Goal: Task Accomplishment & Management: Manage account settings

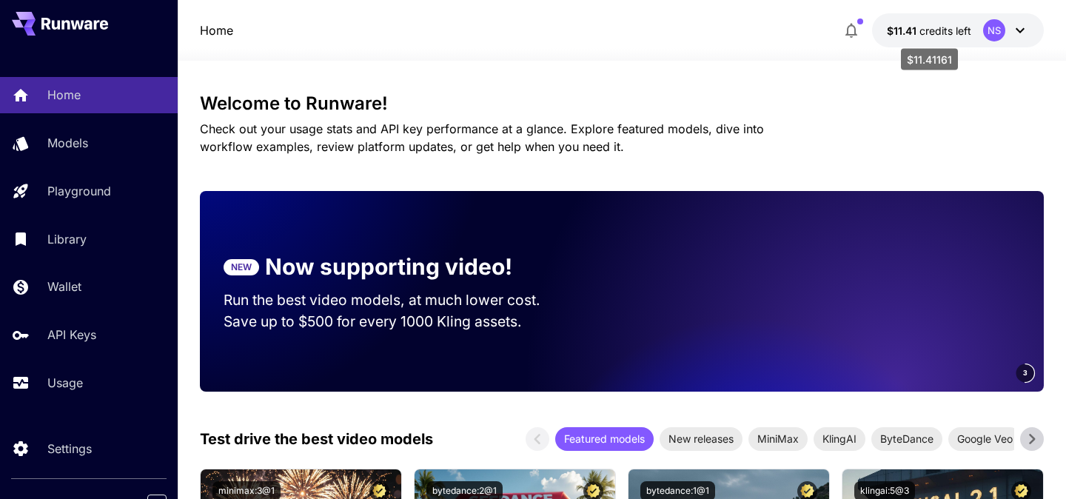
click at [935, 24] on span "credits left" at bounding box center [946, 30] width 52 height 13
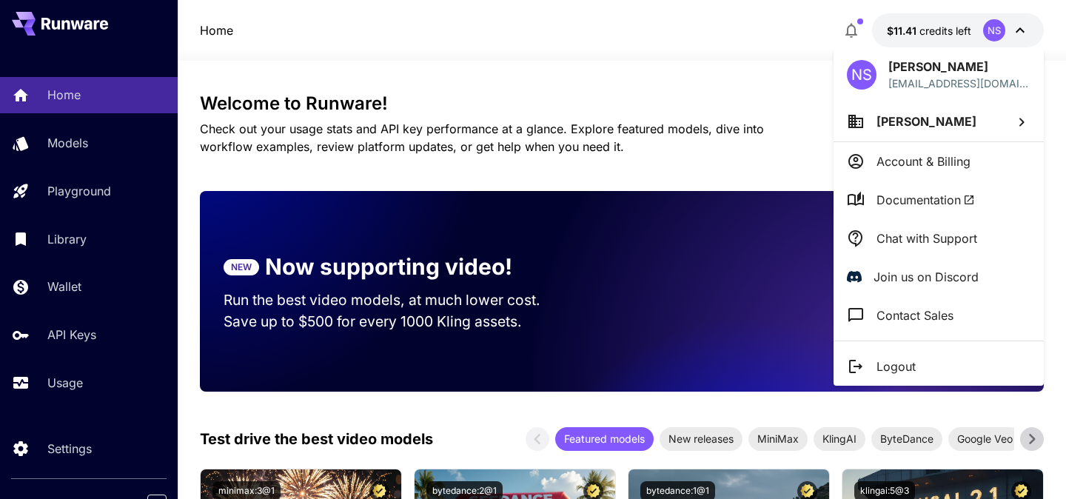
click at [84, 388] on div at bounding box center [533, 249] width 1066 height 499
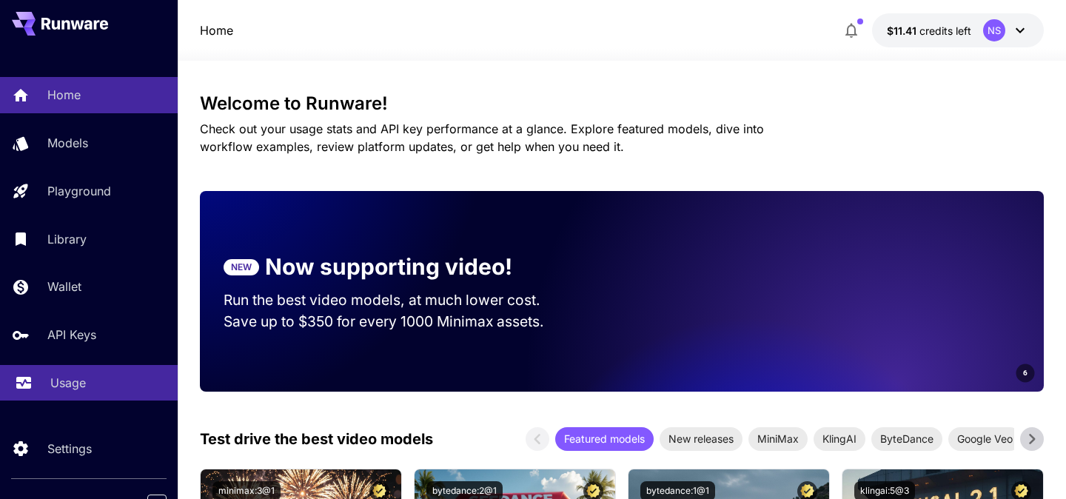
click at [70, 390] on p "Usage" at bounding box center [68, 383] width 36 height 18
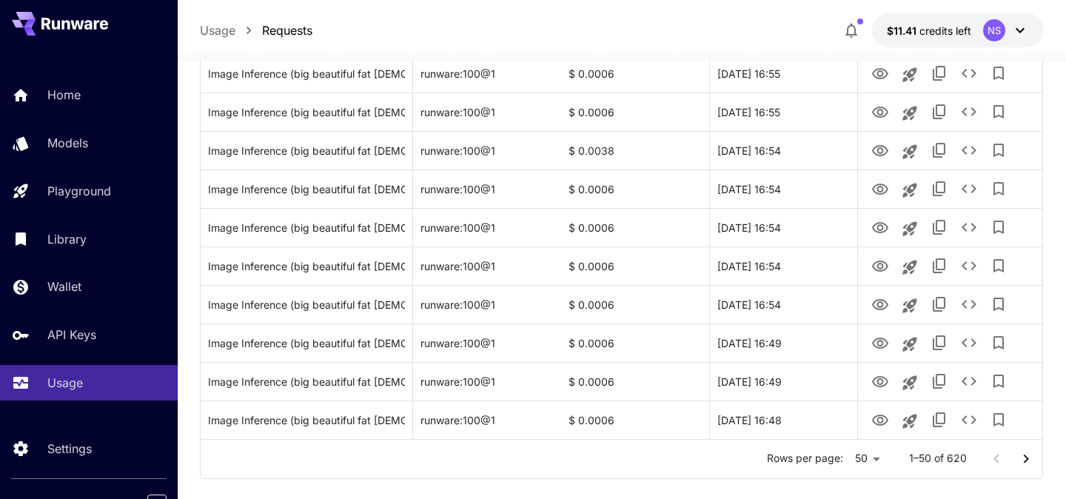
scroll to position [1801, 0]
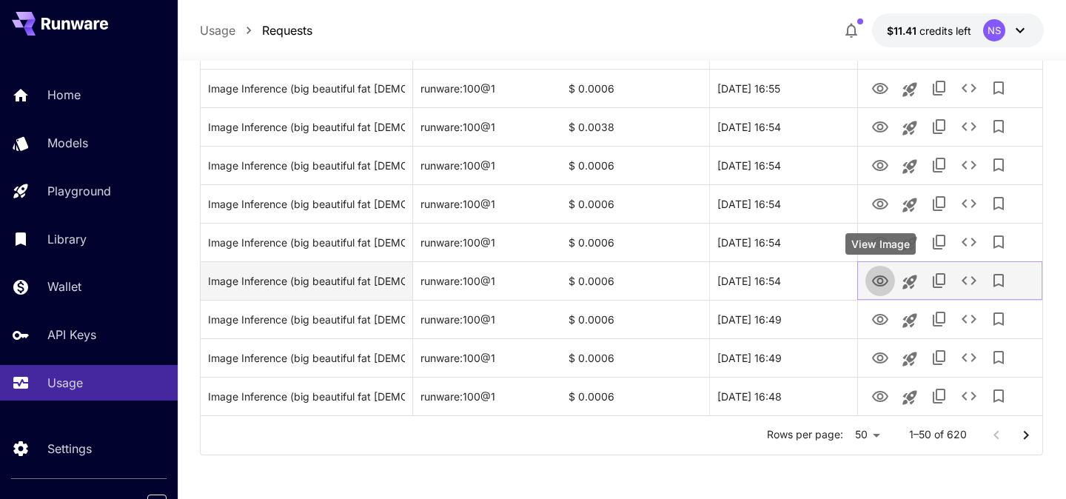
click at [883, 285] on icon "View Image" at bounding box center [880, 280] width 16 height 11
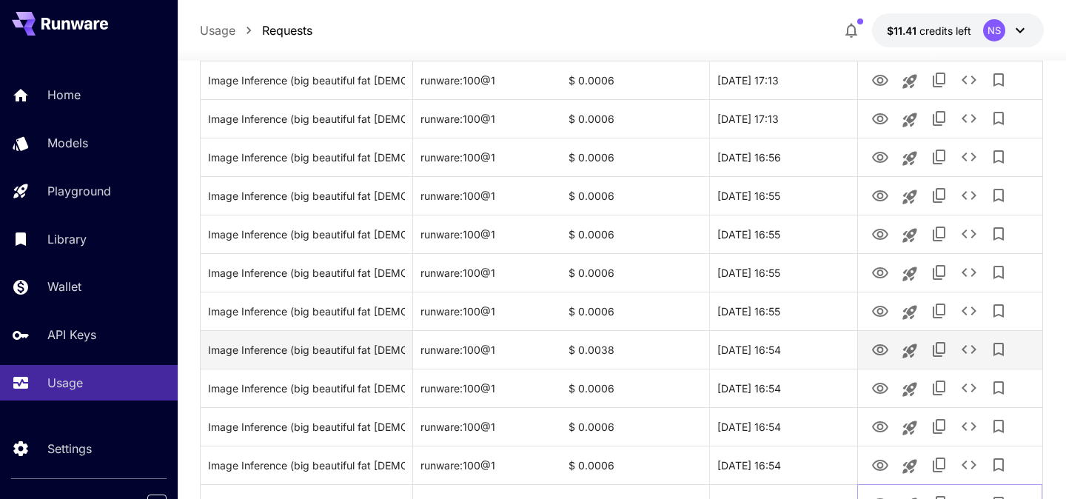
scroll to position [1551, 0]
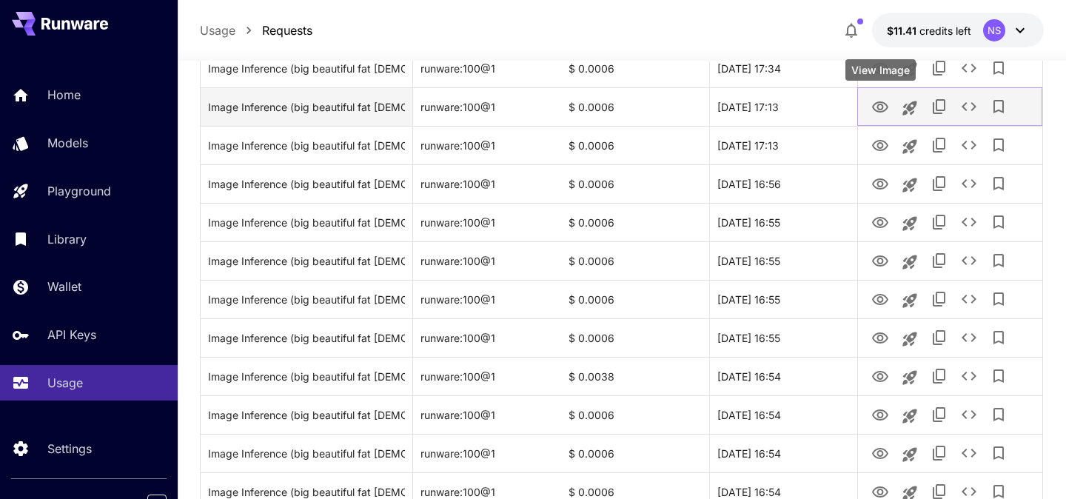
click at [880, 106] on icon "View Image" at bounding box center [881, 107] width 18 height 18
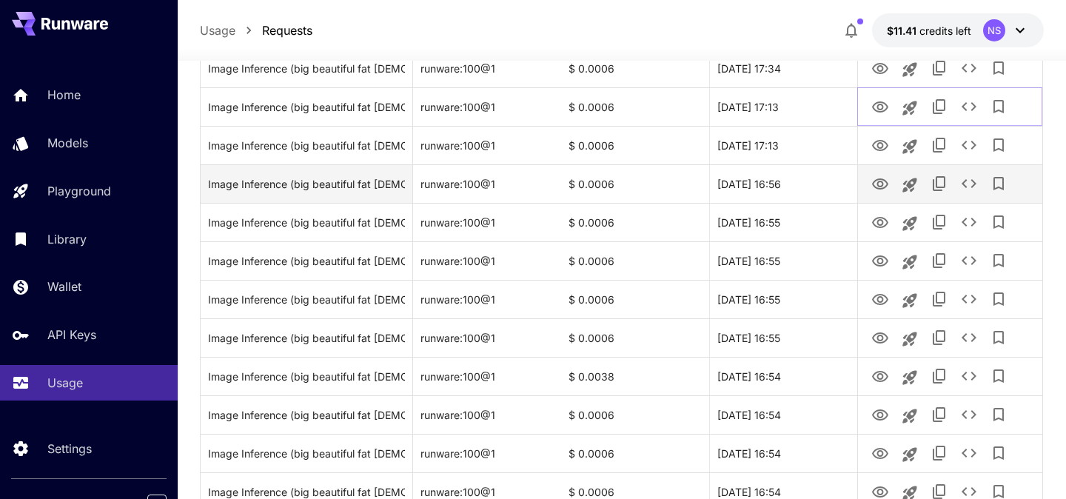
scroll to position [1801, 0]
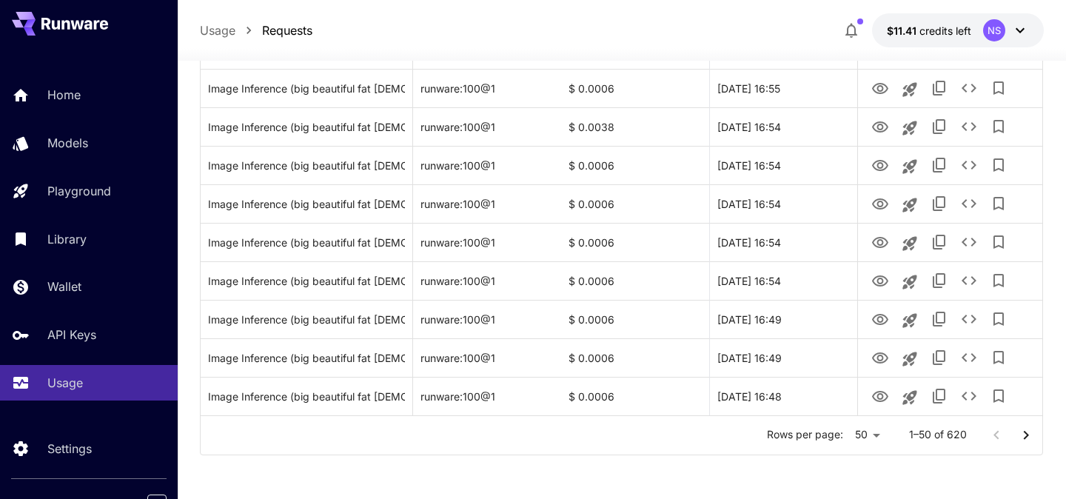
click at [1034, 435] on icon "Go to next page" at bounding box center [1026, 436] width 18 height 18
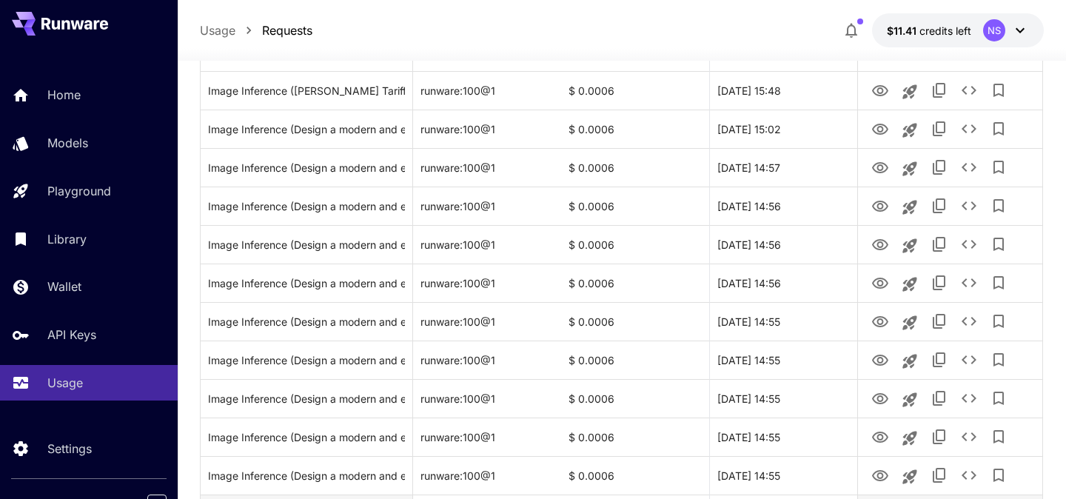
scroll to position [1468, 0]
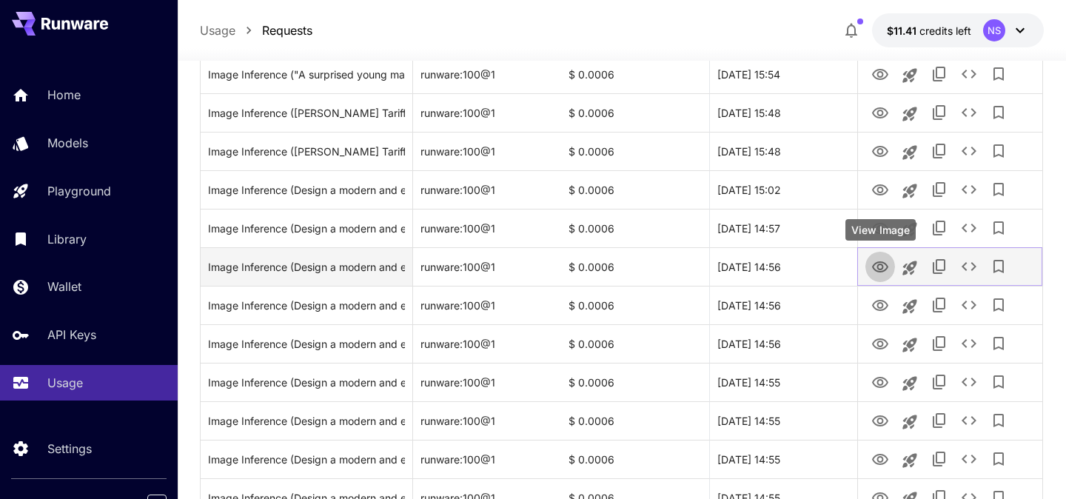
click at [883, 258] on icon "View Image" at bounding box center [881, 267] width 18 height 18
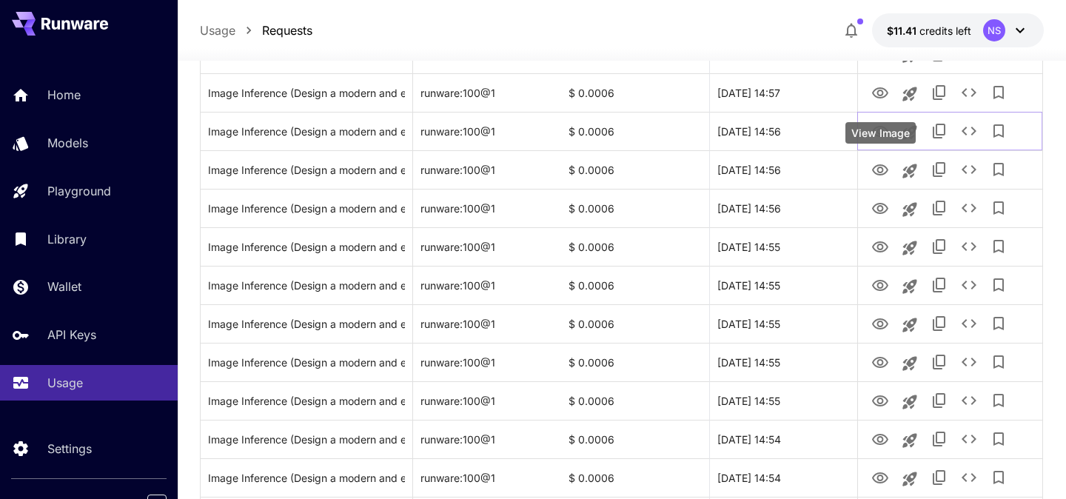
scroll to position [1801, 0]
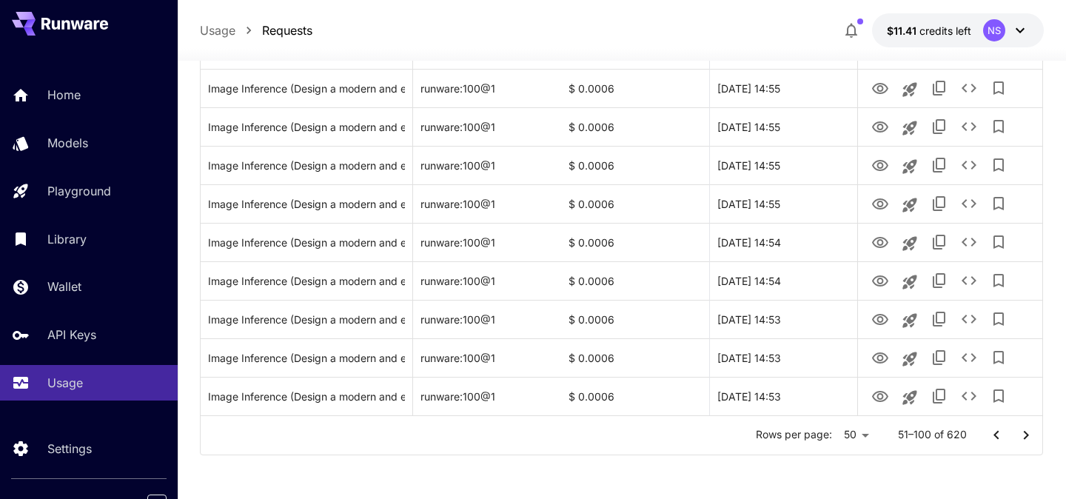
click at [1031, 434] on icon "Go to next page" at bounding box center [1026, 436] width 18 height 18
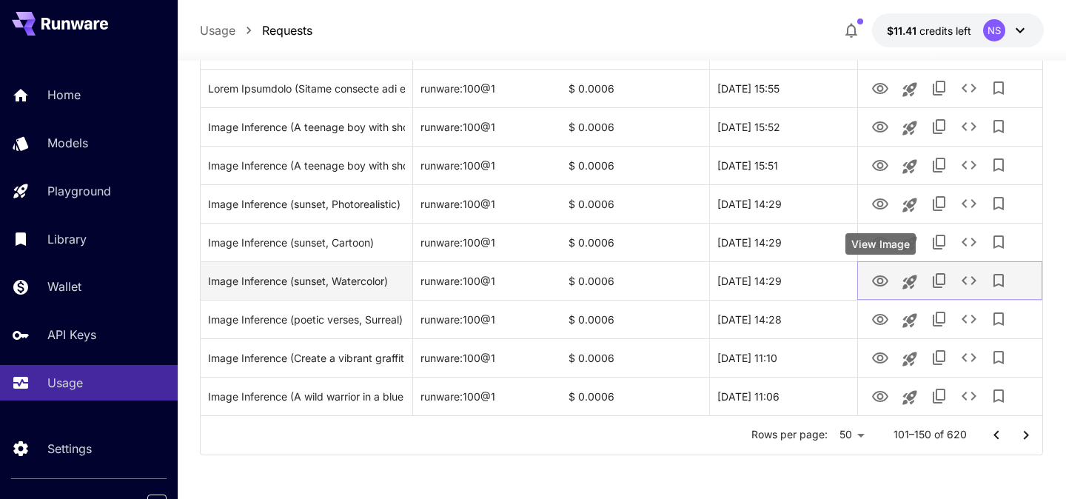
click at [880, 281] on icon "View Image" at bounding box center [881, 281] width 18 height 18
